Goal: Information Seeking & Learning: Check status

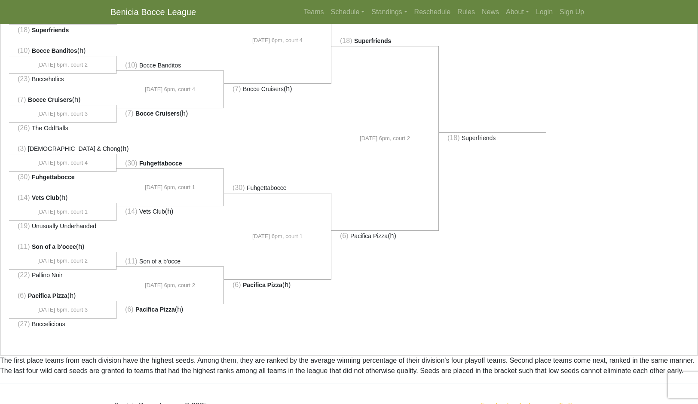
scroll to position [545, 0]
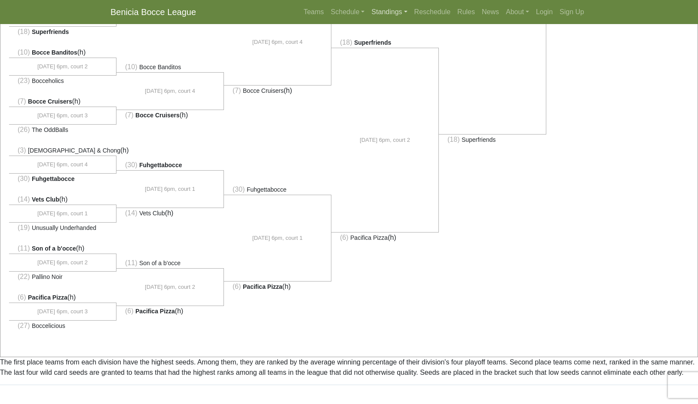
click at [404, 18] on link "Standings" at bounding box center [389, 11] width 43 height 17
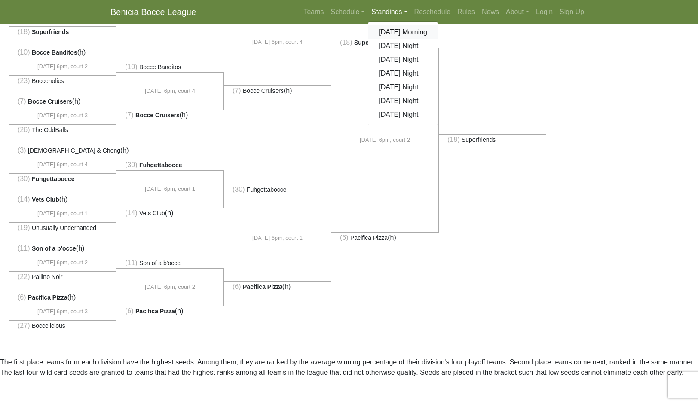
click at [438, 39] on link "[DATE] Morning" at bounding box center [402, 32] width 69 height 14
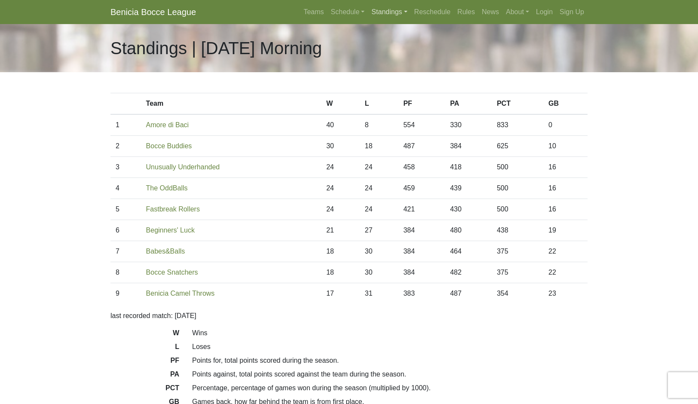
click at [410, 21] on link "Standings" at bounding box center [389, 11] width 43 height 17
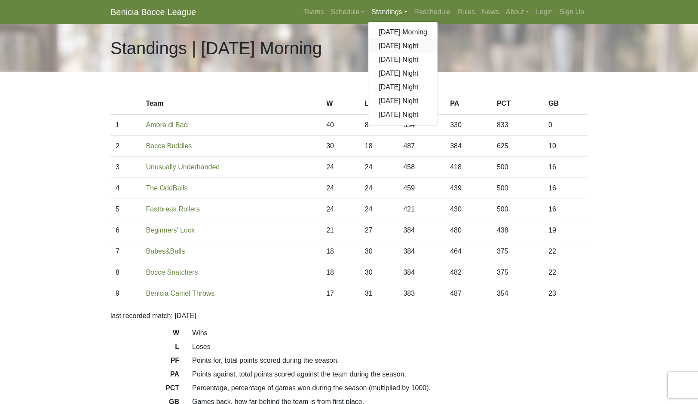
click at [438, 53] on link "[DATE] Night" at bounding box center [402, 46] width 69 height 14
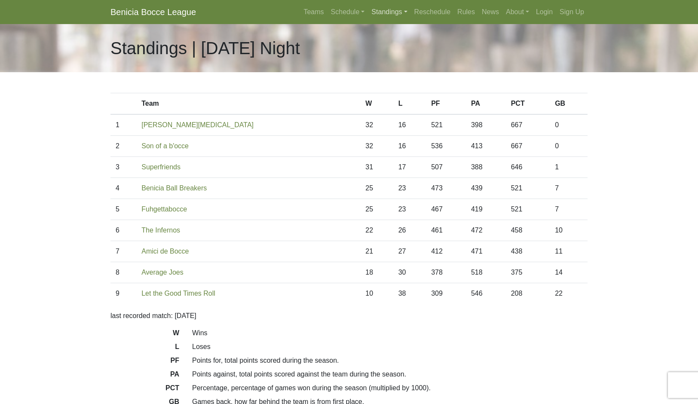
click at [410, 21] on link "Standings" at bounding box center [389, 11] width 43 height 17
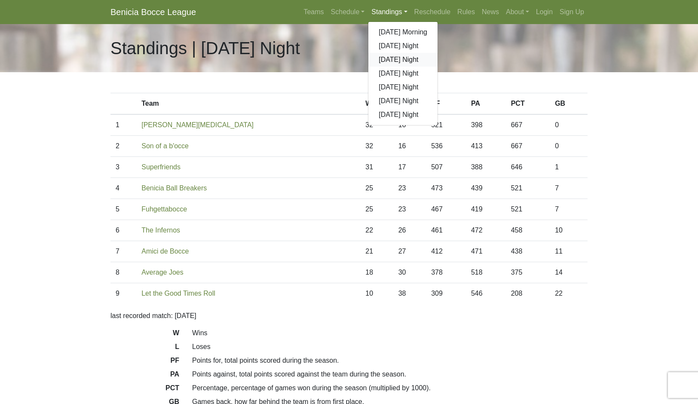
click at [435, 67] on link "[DATE] Night" at bounding box center [402, 60] width 69 height 14
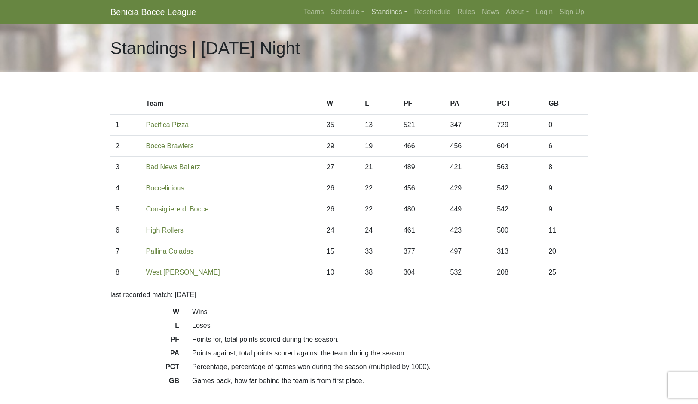
click at [410, 21] on link "Standings" at bounding box center [389, 11] width 43 height 17
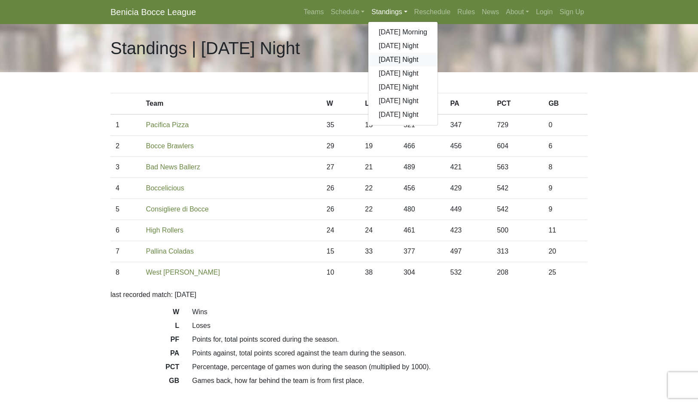
click at [433, 67] on link "[DATE] Night" at bounding box center [402, 60] width 69 height 14
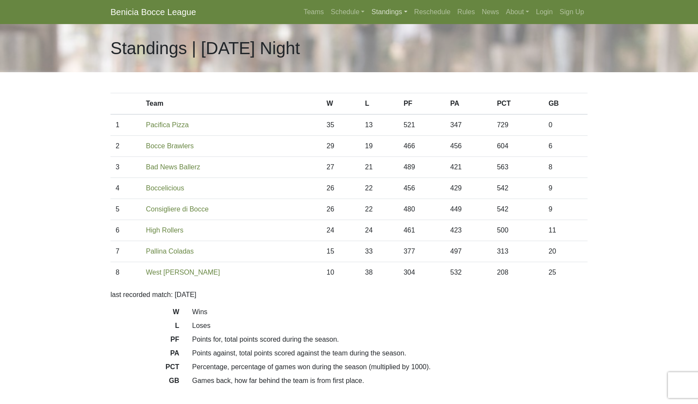
click at [409, 21] on link "Standings" at bounding box center [389, 11] width 43 height 17
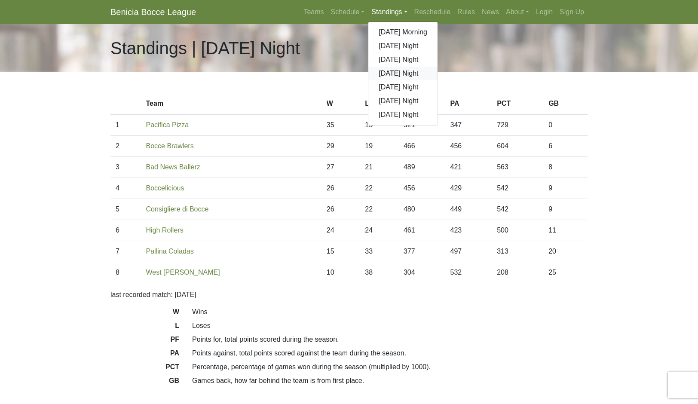
click at [438, 80] on link "[DATE] Night" at bounding box center [402, 74] width 69 height 14
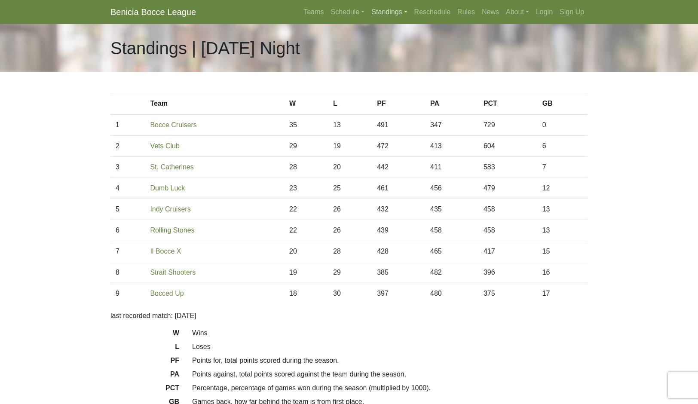
click at [405, 21] on link "Standings" at bounding box center [389, 11] width 43 height 17
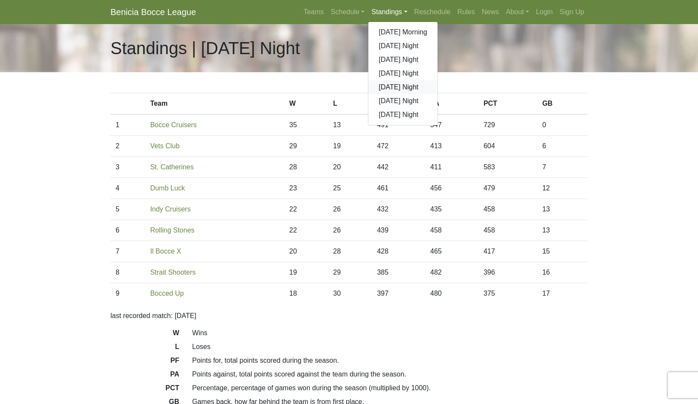
click at [438, 94] on link "[DATE] Night" at bounding box center [402, 87] width 69 height 14
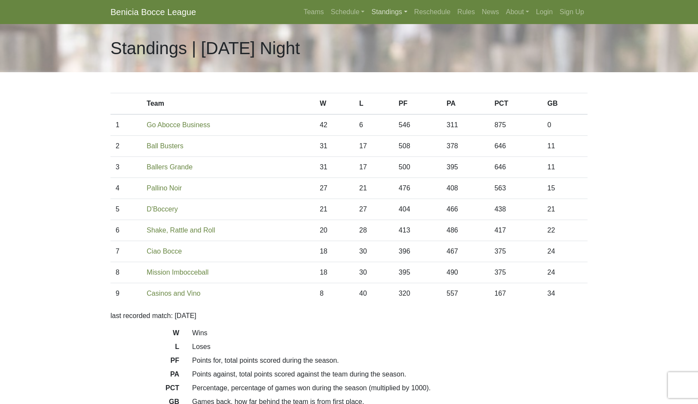
click at [410, 21] on link "Standings" at bounding box center [389, 11] width 43 height 17
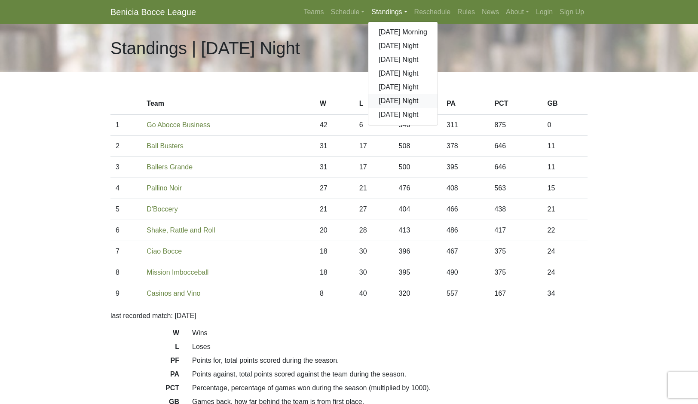
click at [431, 108] on link "[DATE] Night" at bounding box center [402, 101] width 69 height 14
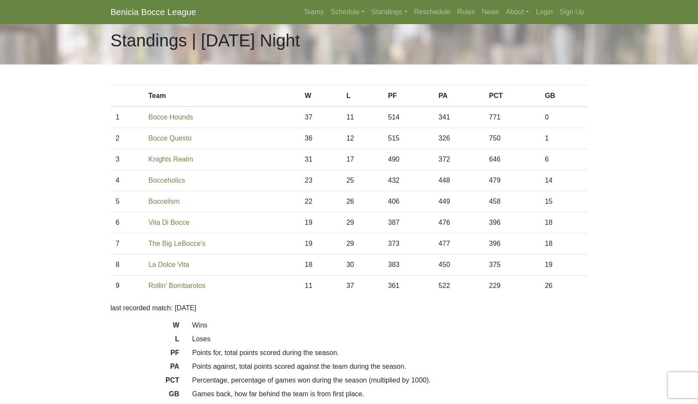
scroll to position [7, 0]
click at [410, 21] on link "Standings" at bounding box center [389, 11] width 43 height 17
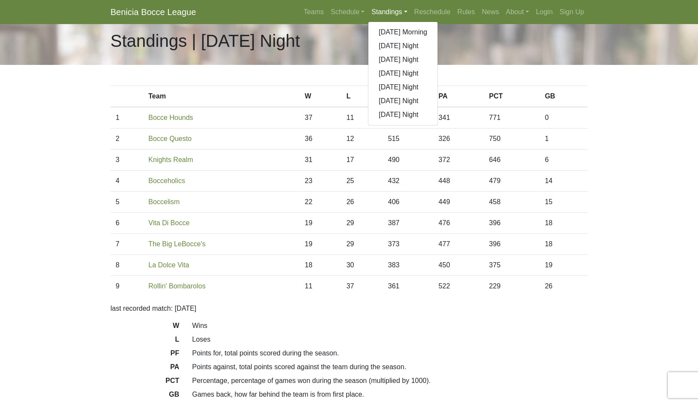
click at [438, 108] on link "[DATE] Night" at bounding box center [402, 101] width 69 height 14
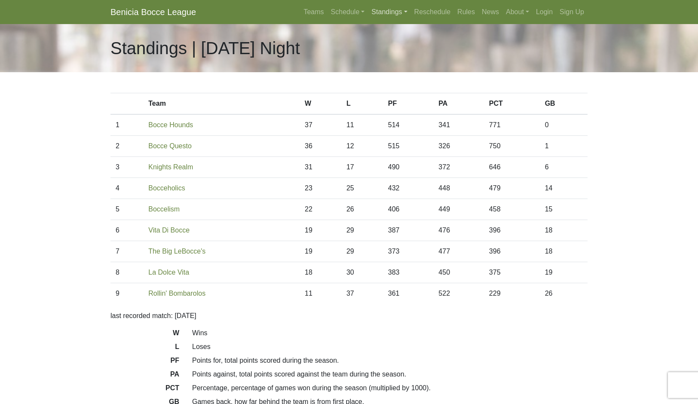
click at [410, 21] on link "Standings" at bounding box center [389, 11] width 43 height 17
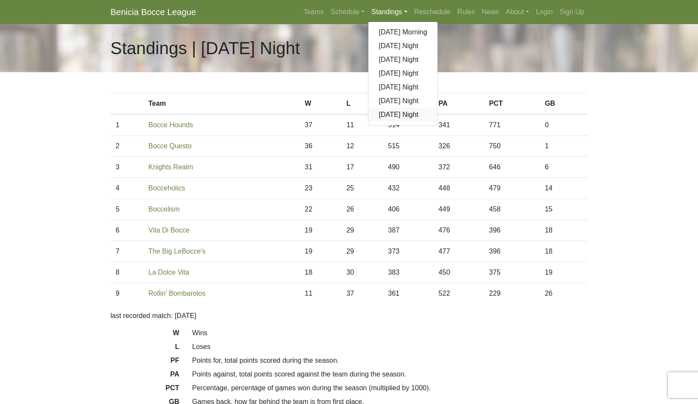
click at [423, 122] on link "[DATE] Night" at bounding box center [402, 115] width 69 height 14
